Goal: Transaction & Acquisition: Subscribe to service/newsletter

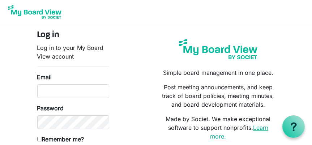
click at [265, 128] on link "Learn more." at bounding box center [239, 132] width 58 height 16
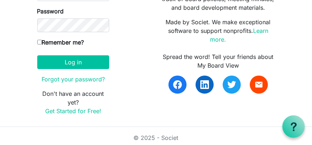
scroll to position [100, 0]
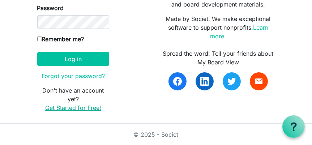
click at [89, 108] on link "Get Started for Free!" at bounding box center [73, 107] width 56 height 7
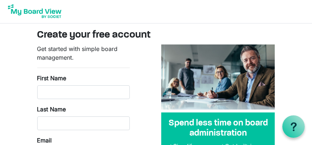
scroll to position [0, 0]
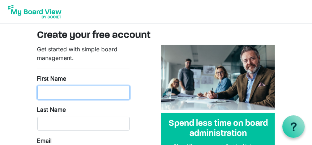
click at [51, 94] on input "First Name" at bounding box center [83, 93] width 93 height 14
type input "Gail"
drag, startPoint x: 59, startPoint y: 91, endPoint x: 24, endPoint y: 86, distance: 35.7
click at [24, 86] on body "Create your free account Get started with simple board management. First Name G…" at bounding box center [156, 127] width 312 height 255
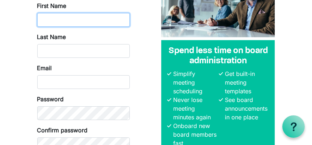
scroll to position [73, 0]
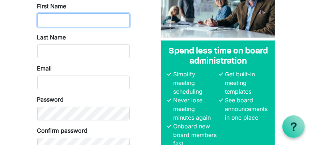
click at [48, 22] on input "First Name" at bounding box center [83, 20] width 93 height 14
type input "N"
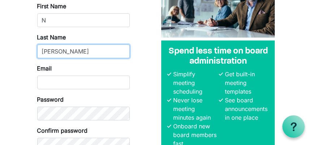
type input "Rizzo"
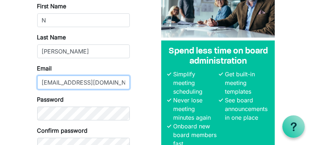
type input "nrizzo@gailborden.info"
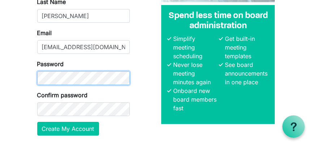
scroll to position [108, 0]
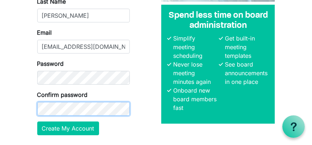
click at [37, 122] on button "Create My Account" at bounding box center [68, 129] width 62 height 14
